Goal: Information Seeking & Learning: Learn about a topic

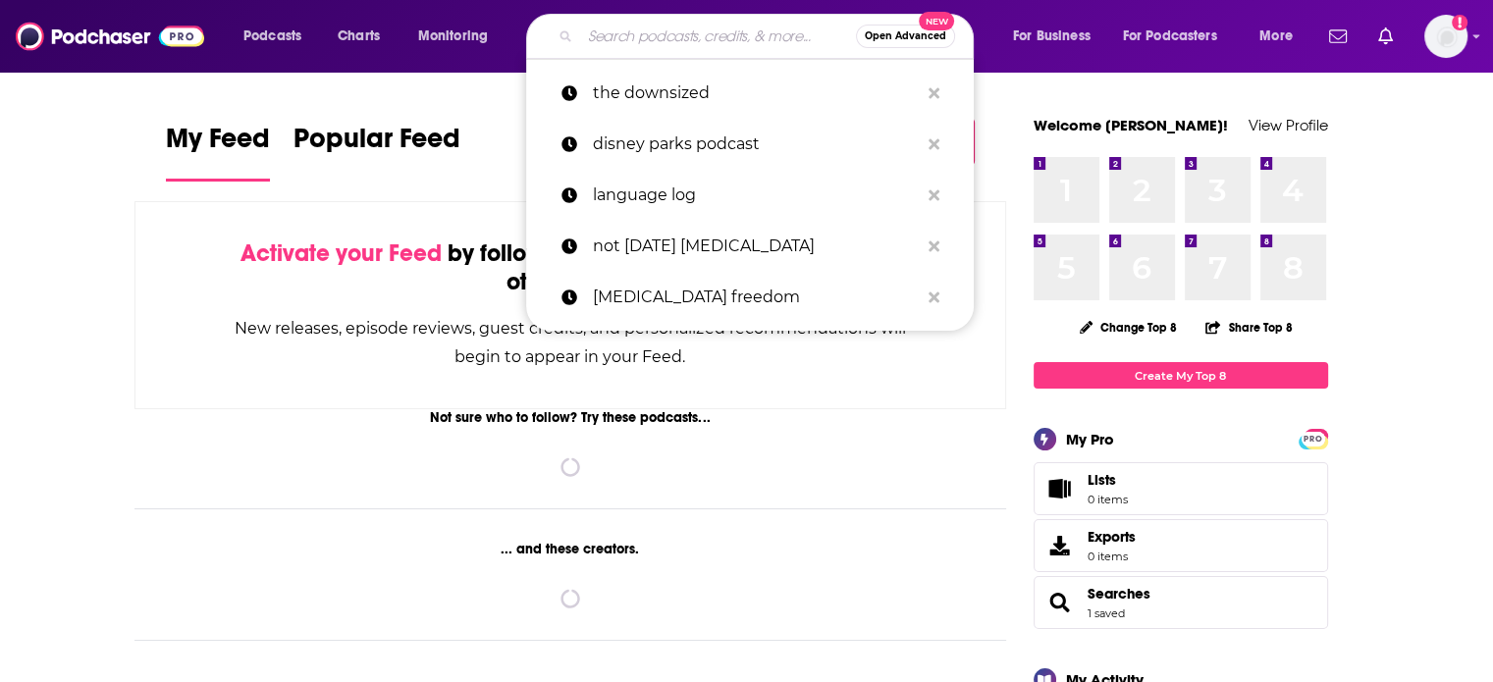
click at [648, 34] on input "Search podcasts, credits, & more..." at bounding box center [718, 36] width 276 height 31
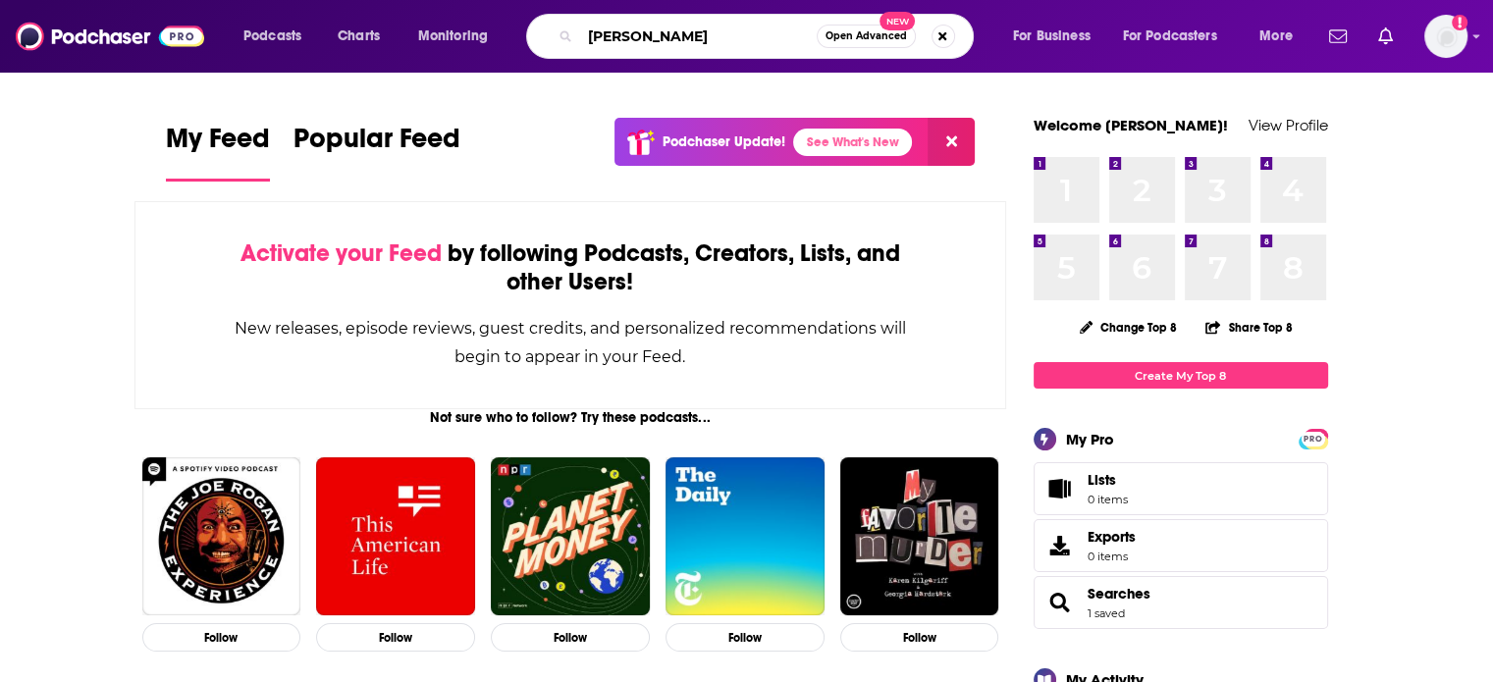
type input "[PERSON_NAME]"
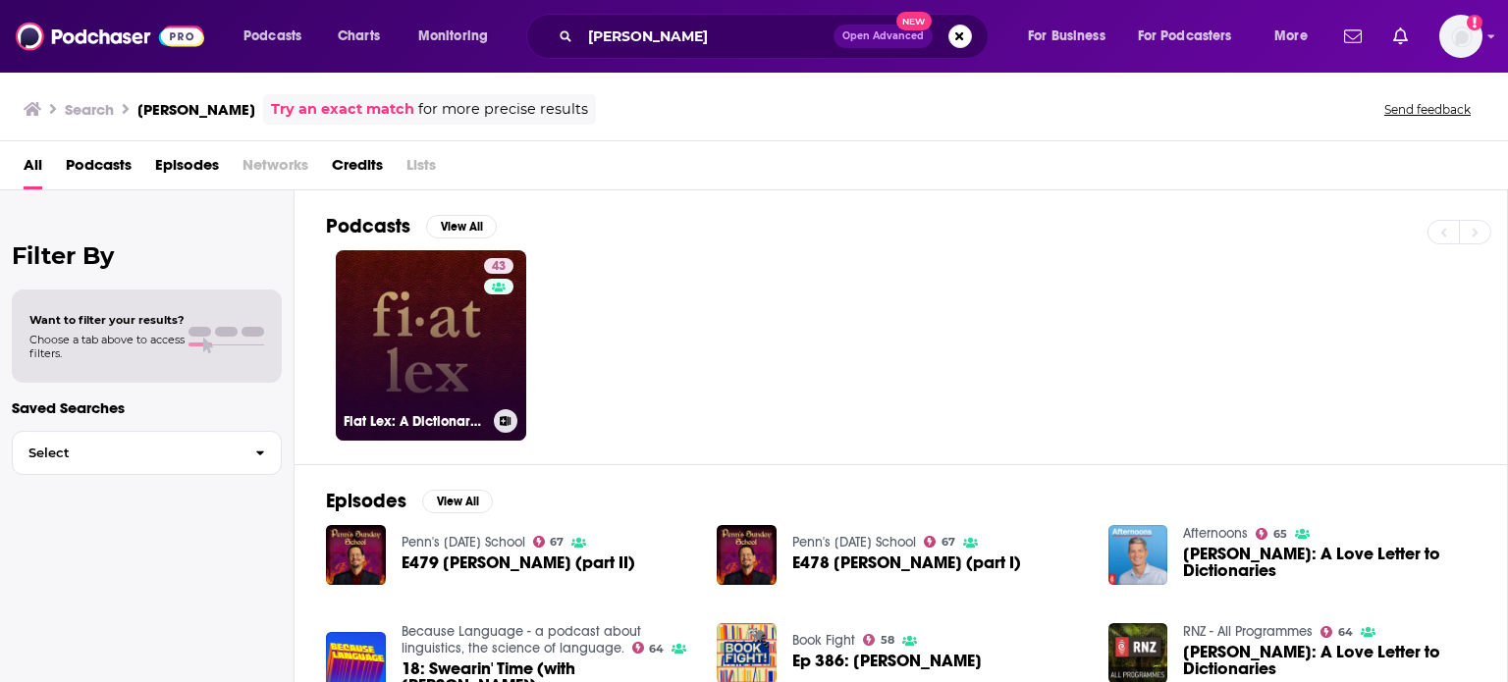
click at [444, 329] on link "43 Fiat Lex: A Dictionary Podcast" at bounding box center [431, 345] width 190 height 190
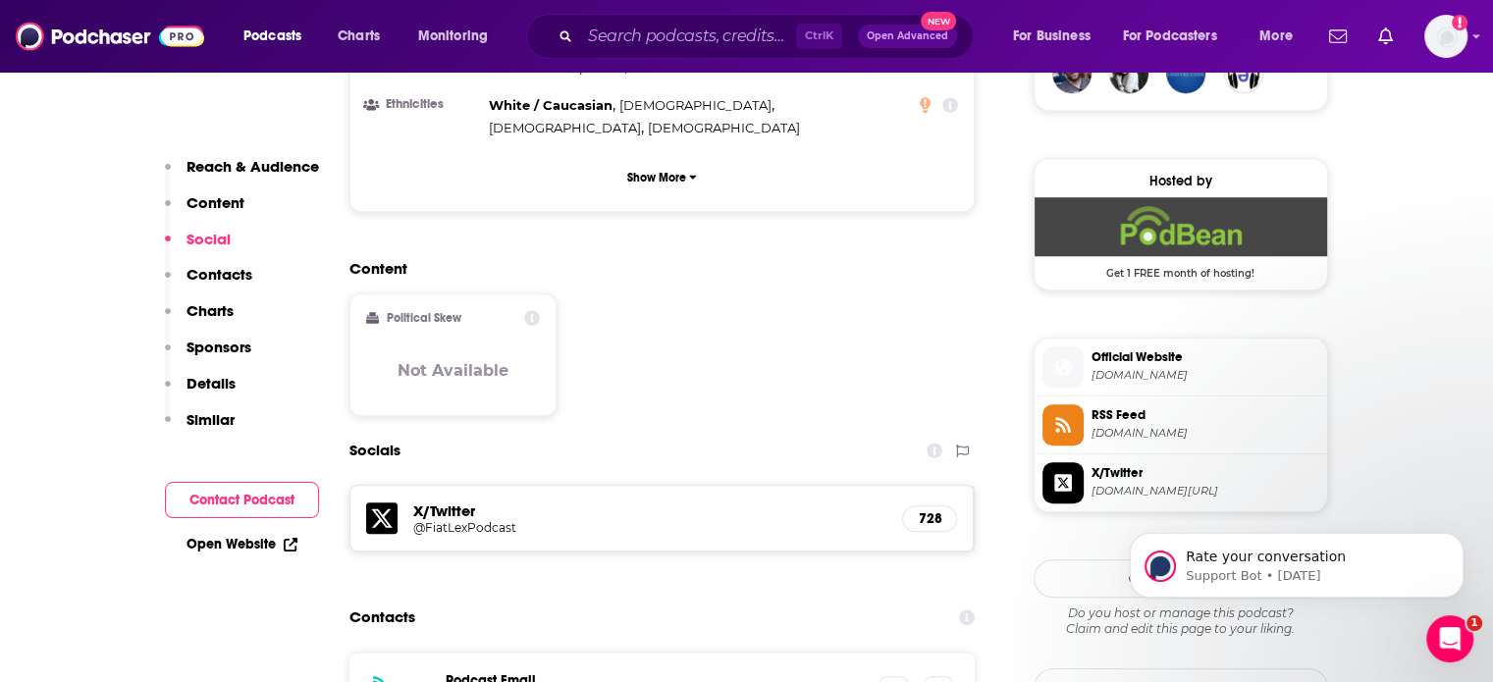
scroll to position [1538, 0]
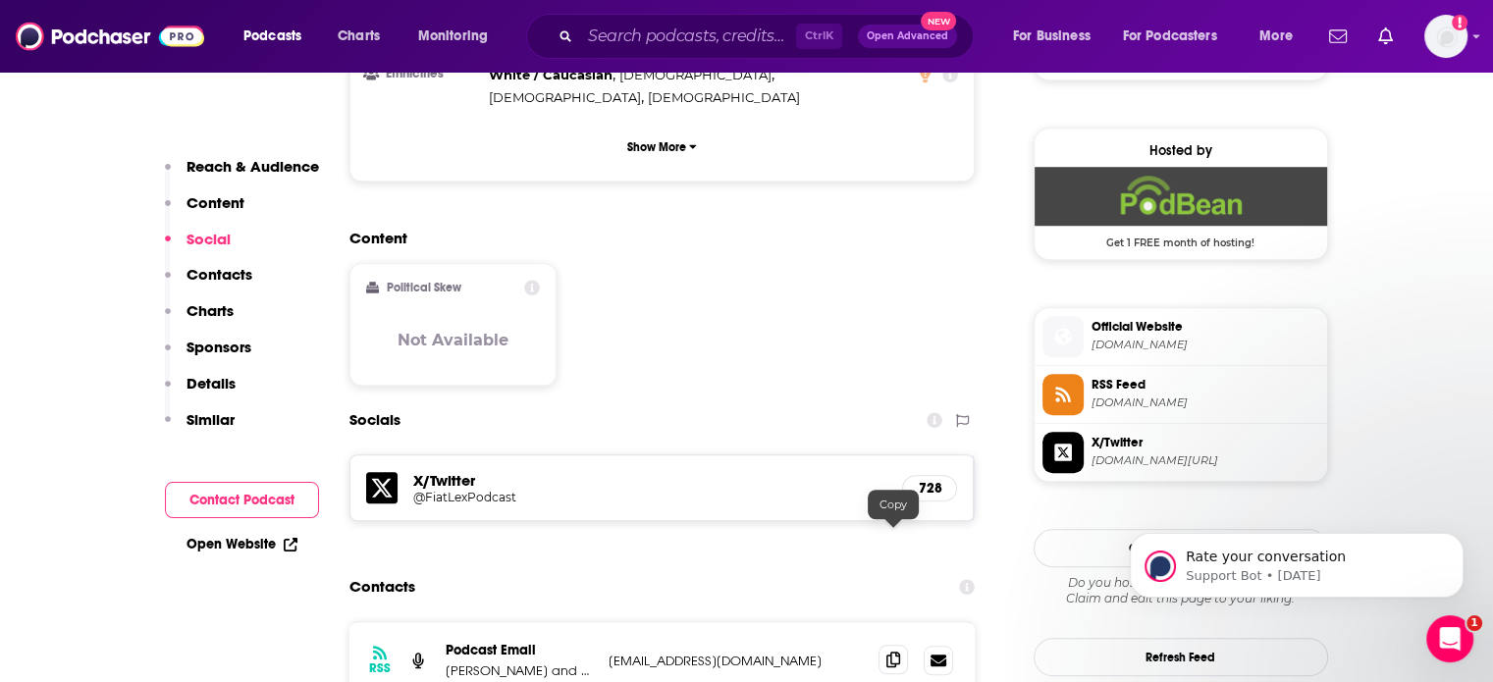
click at [893, 652] on icon at bounding box center [894, 660] width 14 height 16
click at [895, 652] on icon at bounding box center [894, 660] width 14 height 16
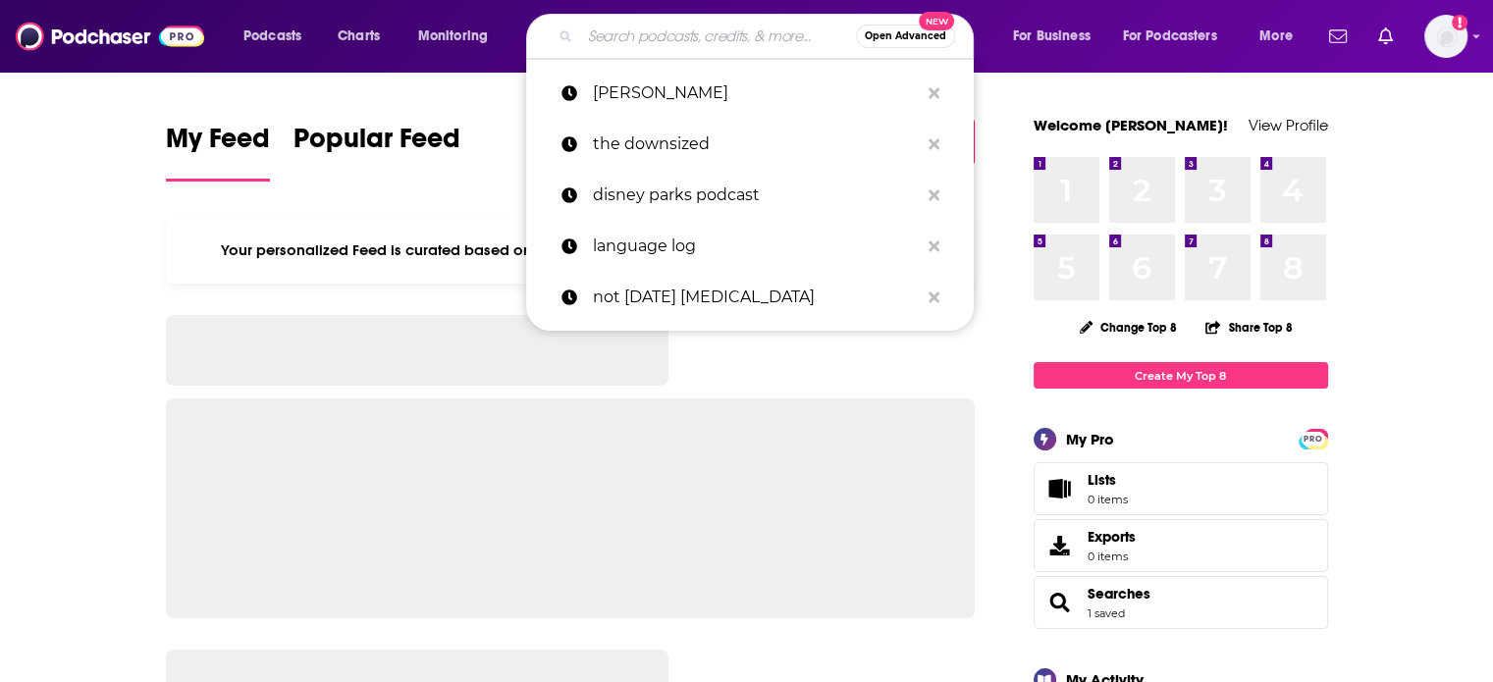
click at [760, 41] on input "Search podcasts, credits, & more..." at bounding box center [718, 36] width 276 height 31
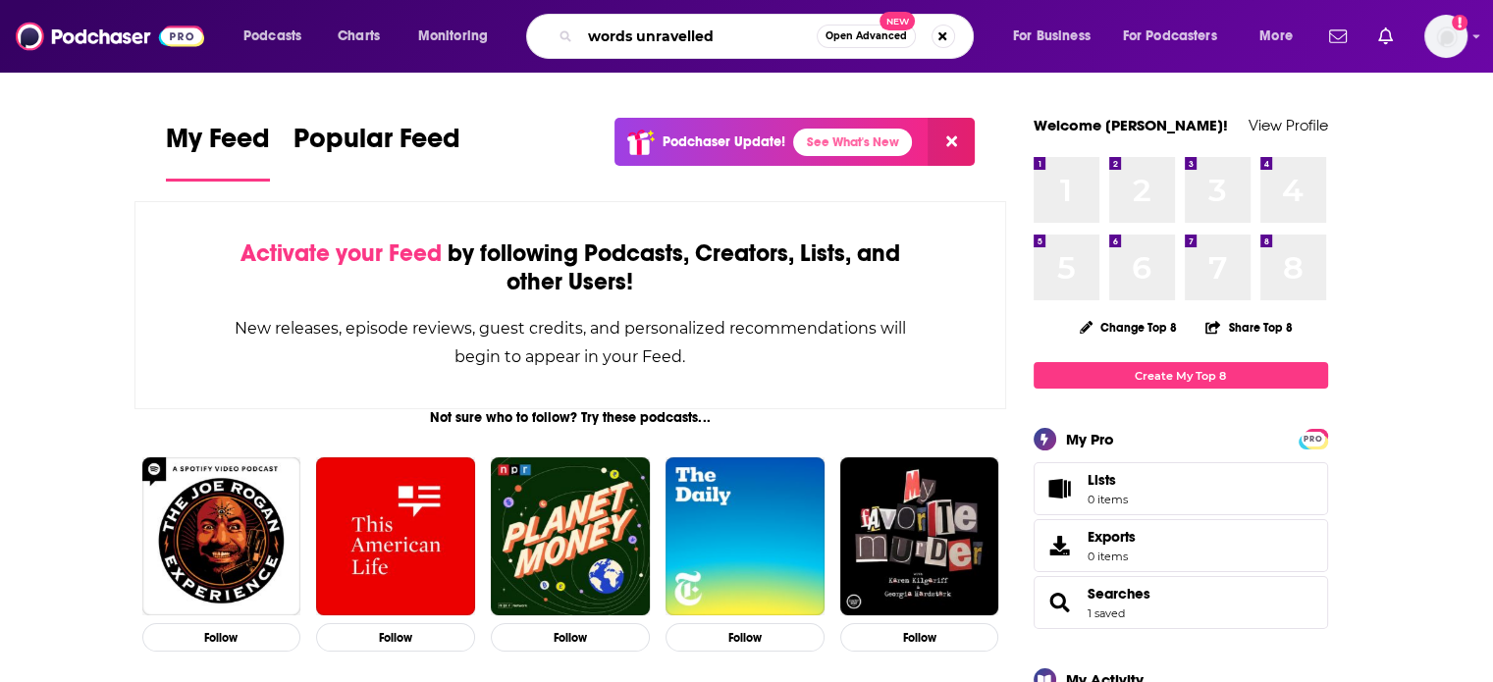
type input "words unravelled"
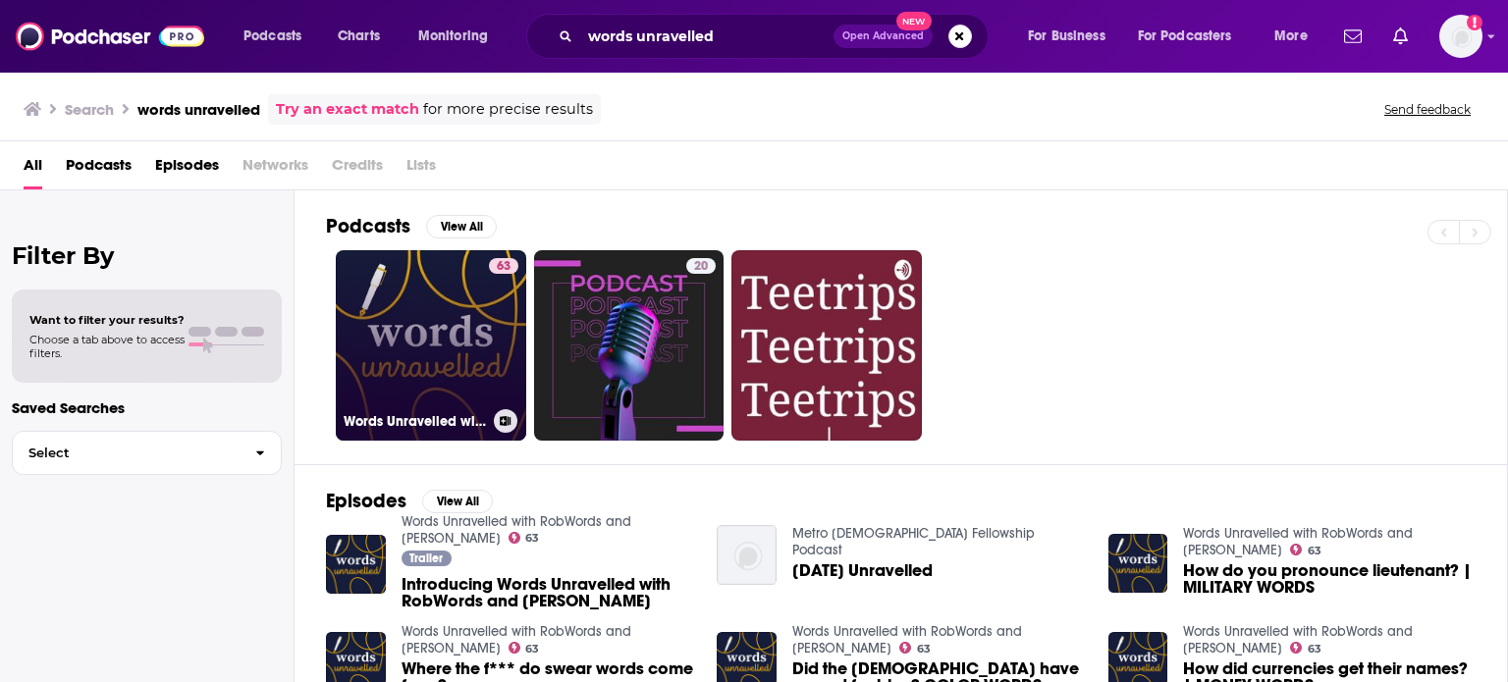
click at [476, 317] on link "63 Words Unravelled with RobWords and [PERSON_NAME]" at bounding box center [431, 345] width 190 height 190
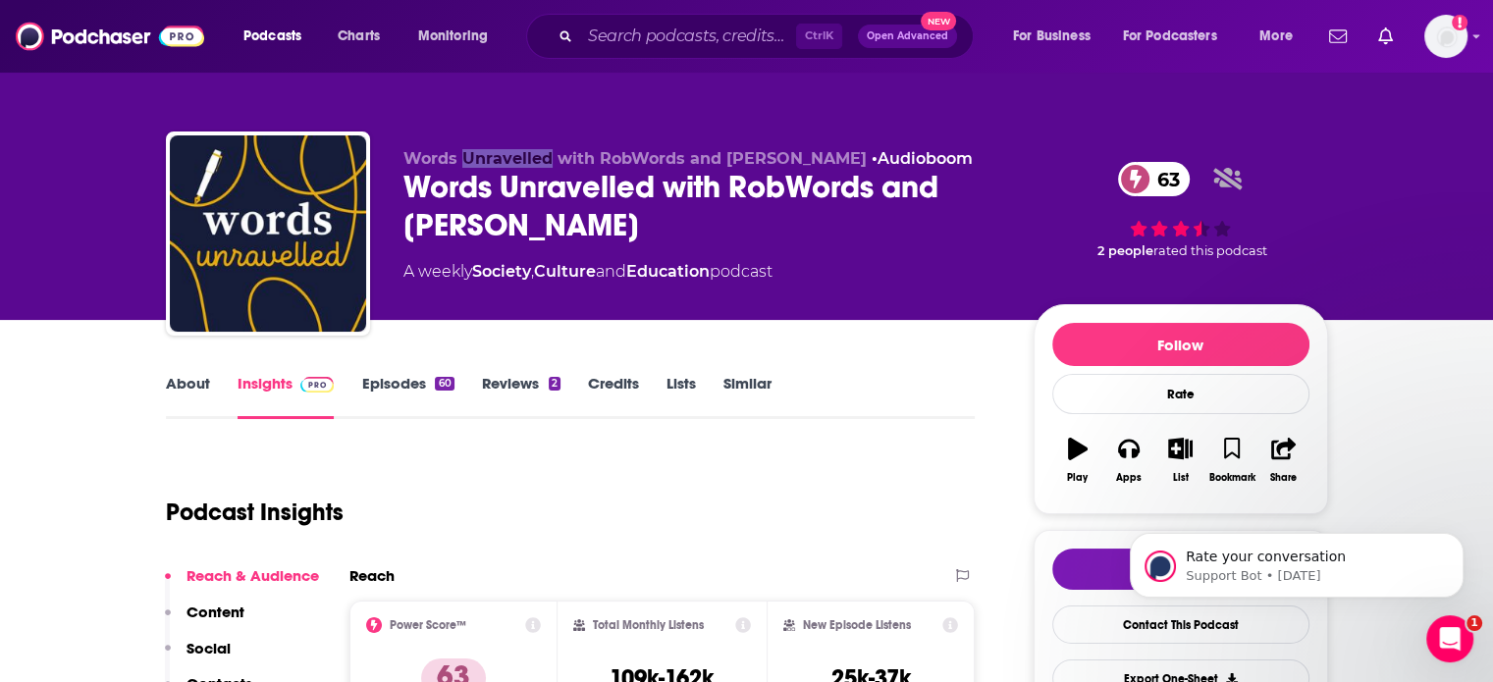
drag, startPoint x: 463, startPoint y: 155, endPoint x: 547, endPoint y: 154, distance: 83.5
click at [547, 154] on span "Words Unravelled with RobWords and [PERSON_NAME]" at bounding box center [634, 158] width 463 height 19
copy span "Unravelled"
